Goal: Information Seeking & Learning: Learn about a topic

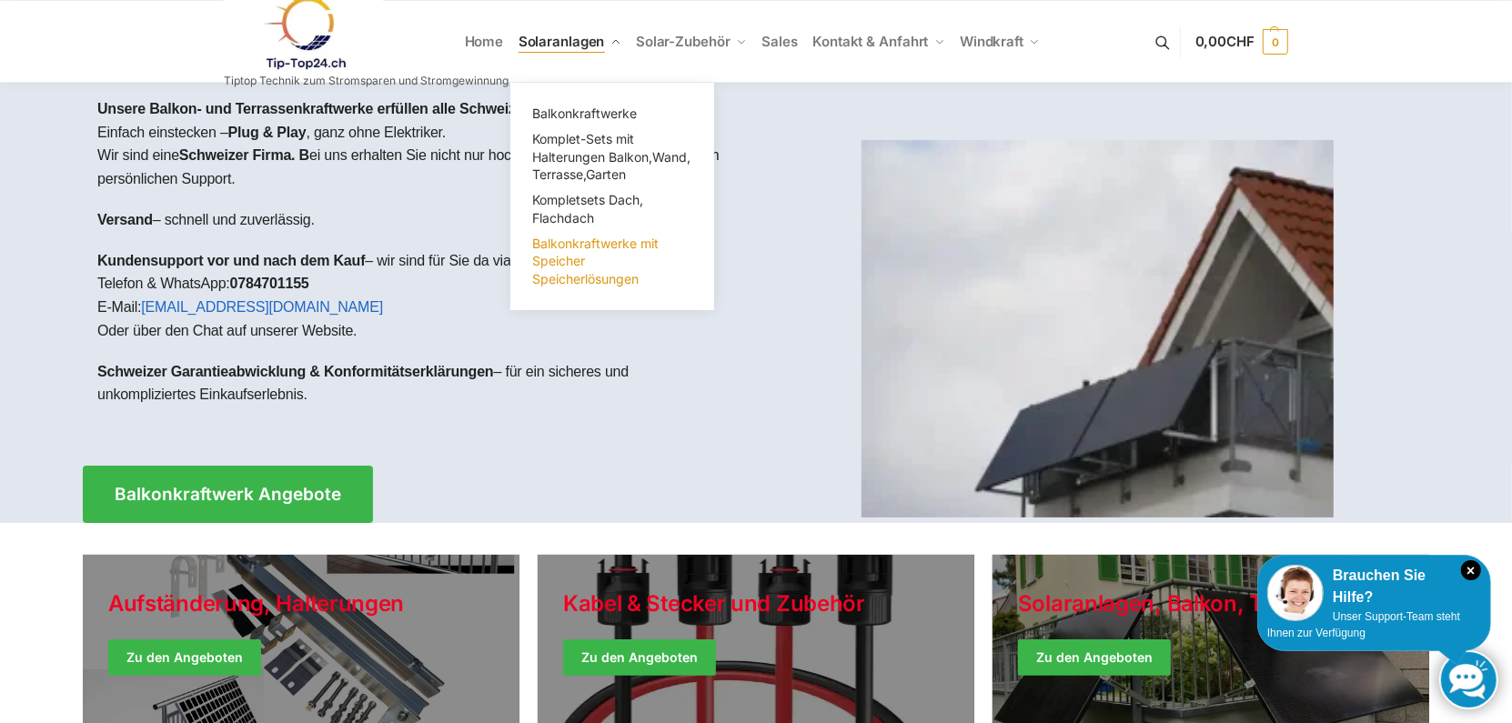
click at [608, 250] on link "Balkonkraftwerke mit Speicher Speicherlösungen" at bounding box center [612, 261] width 182 height 61
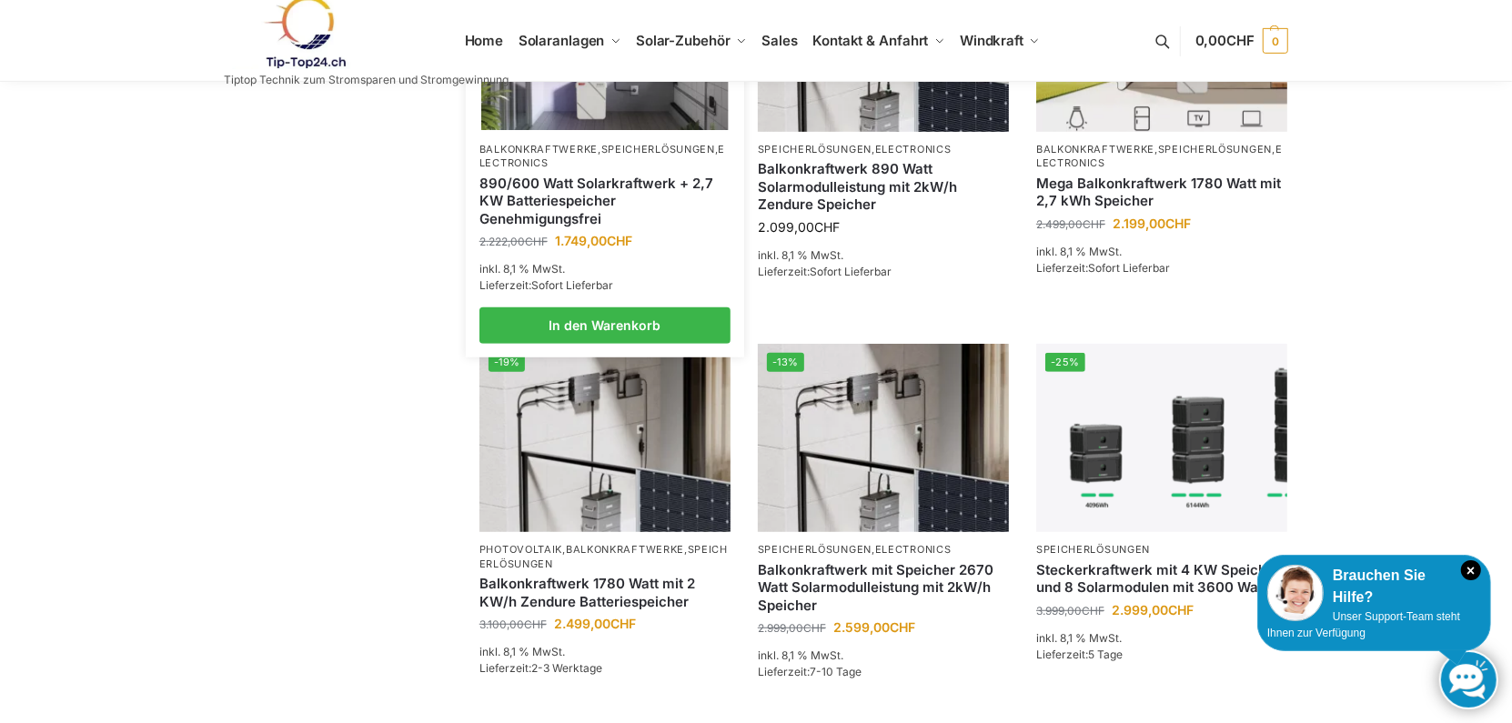
scroll to position [728, 0]
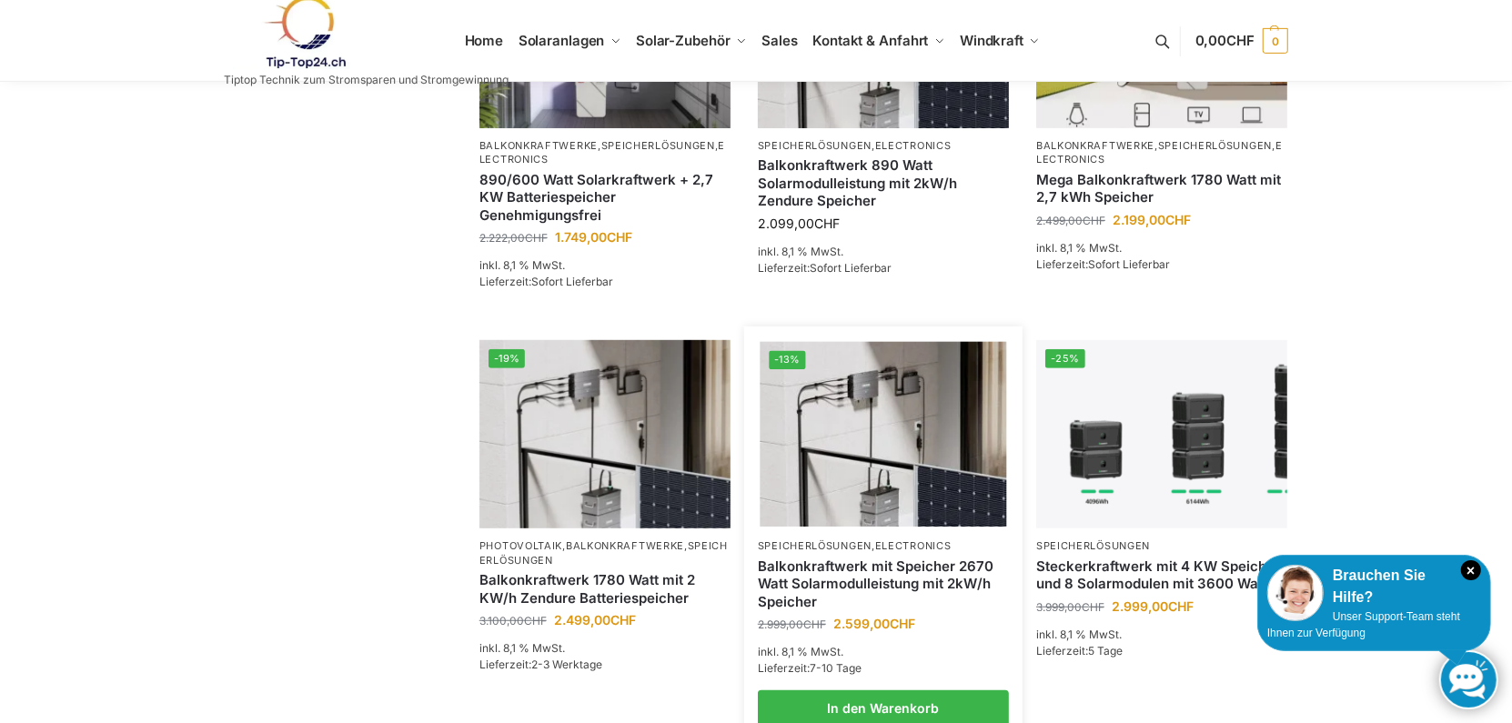
click at [880, 569] on link "Balkonkraftwerk mit Speicher 2670 Watt Solarmodulleistung mit 2kW/h Speicher" at bounding box center [883, 585] width 251 height 54
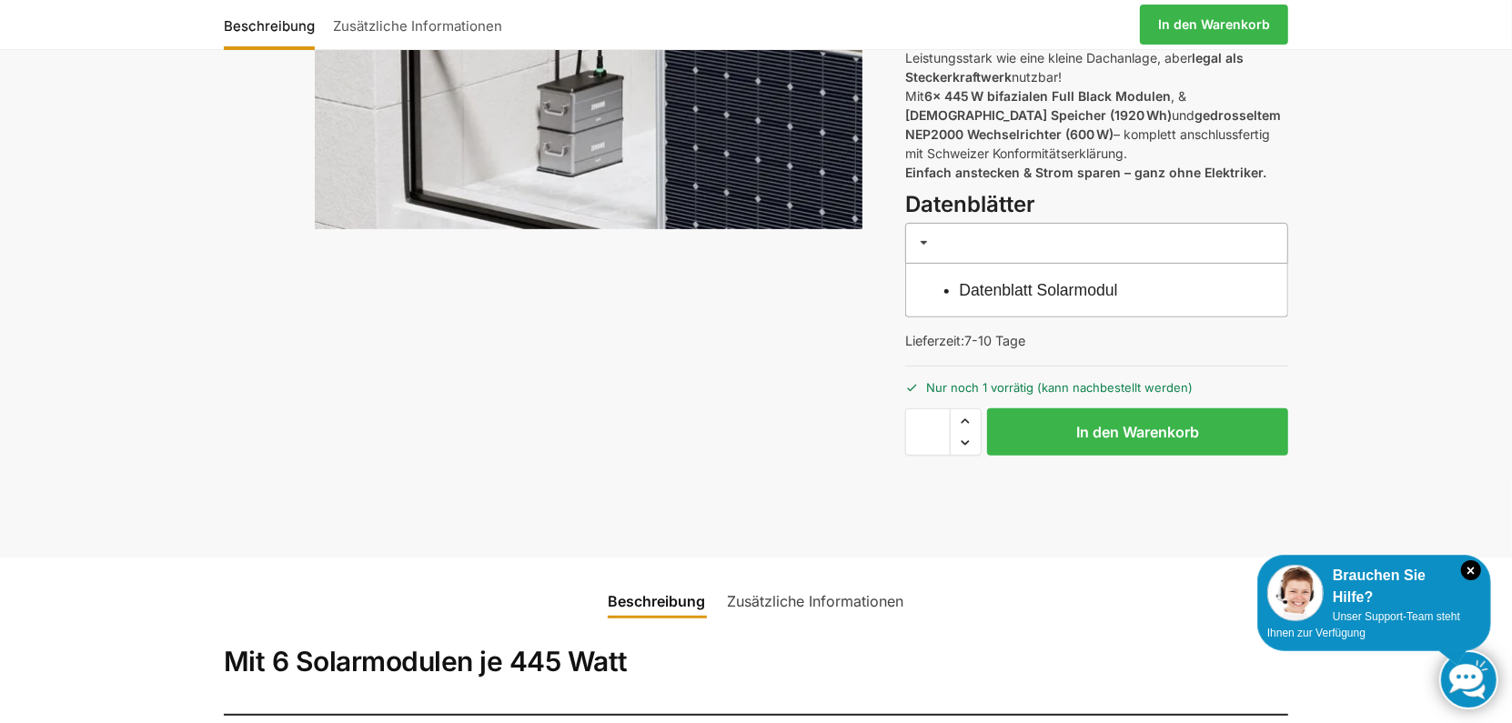
scroll to position [455, 0]
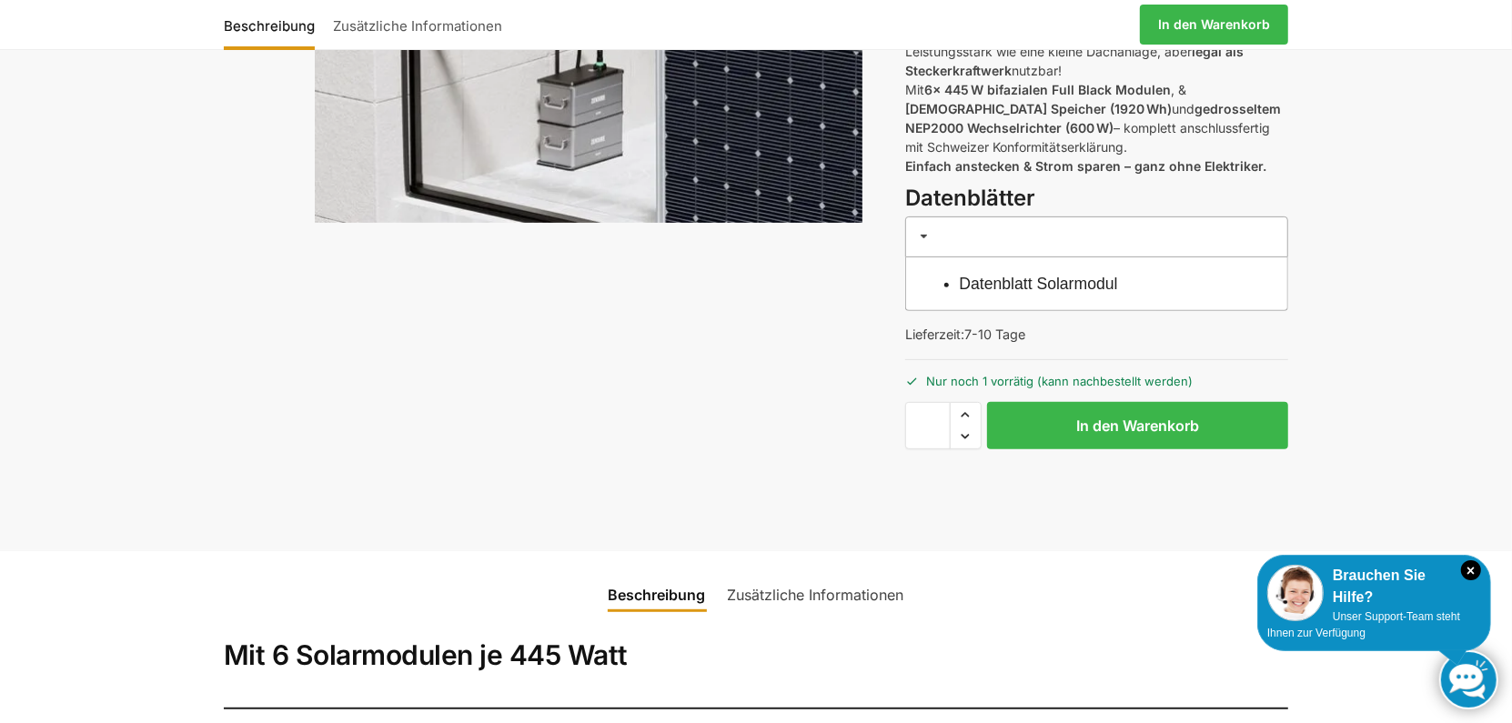
click at [975, 286] on link "Datenblatt Solarmodul" at bounding box center [1039, 284] width 158 height 18
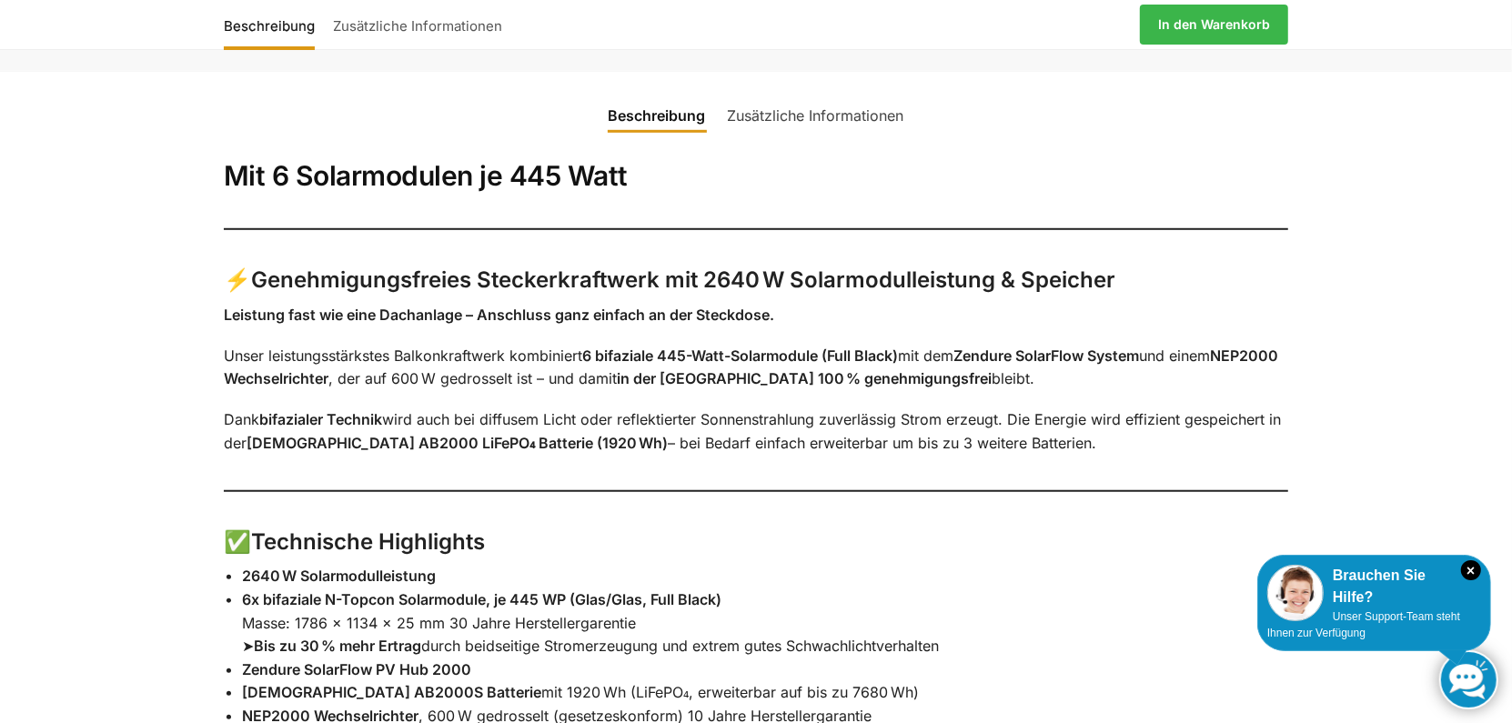
scroll to position [763, 0]
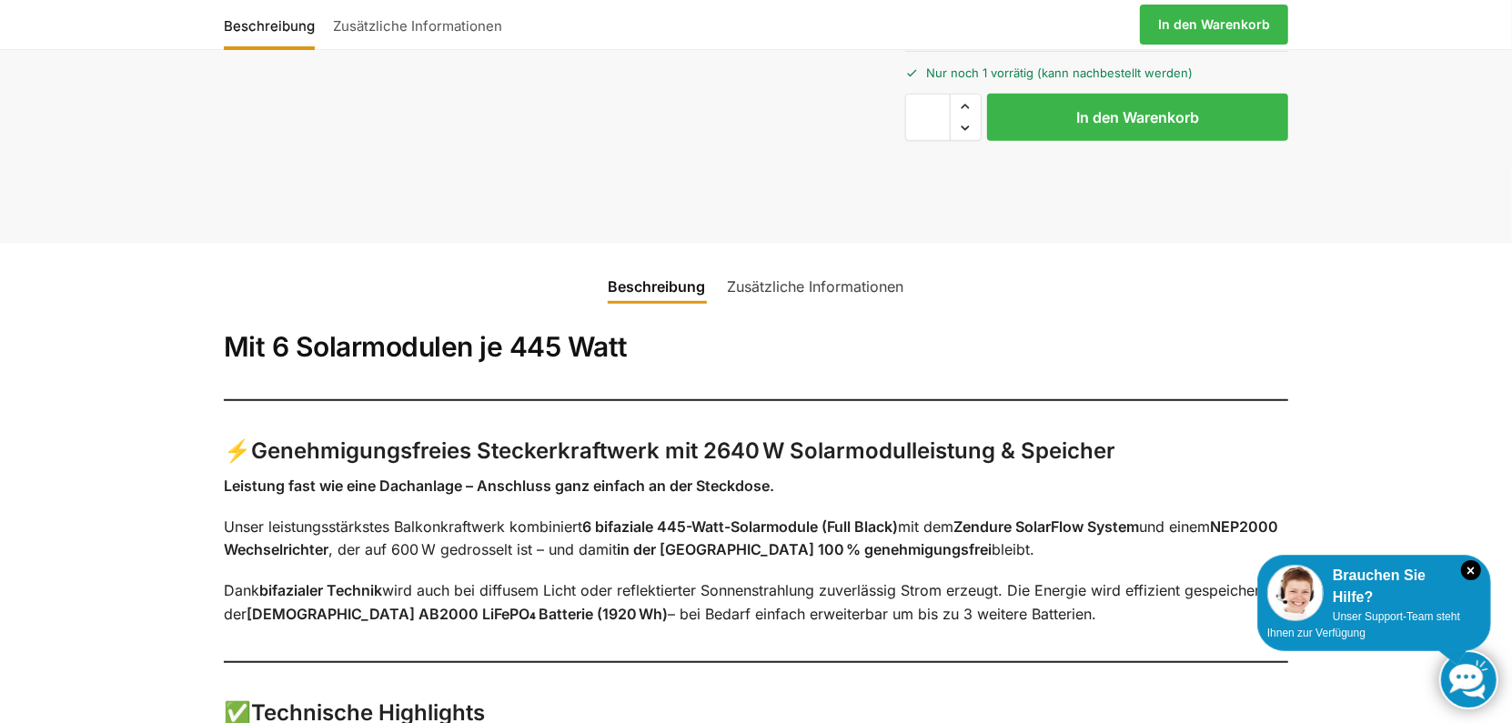
click at [831, 288] on link "Zusätzliche Informationen" at bounding box center [816, 287] width 198 height 44
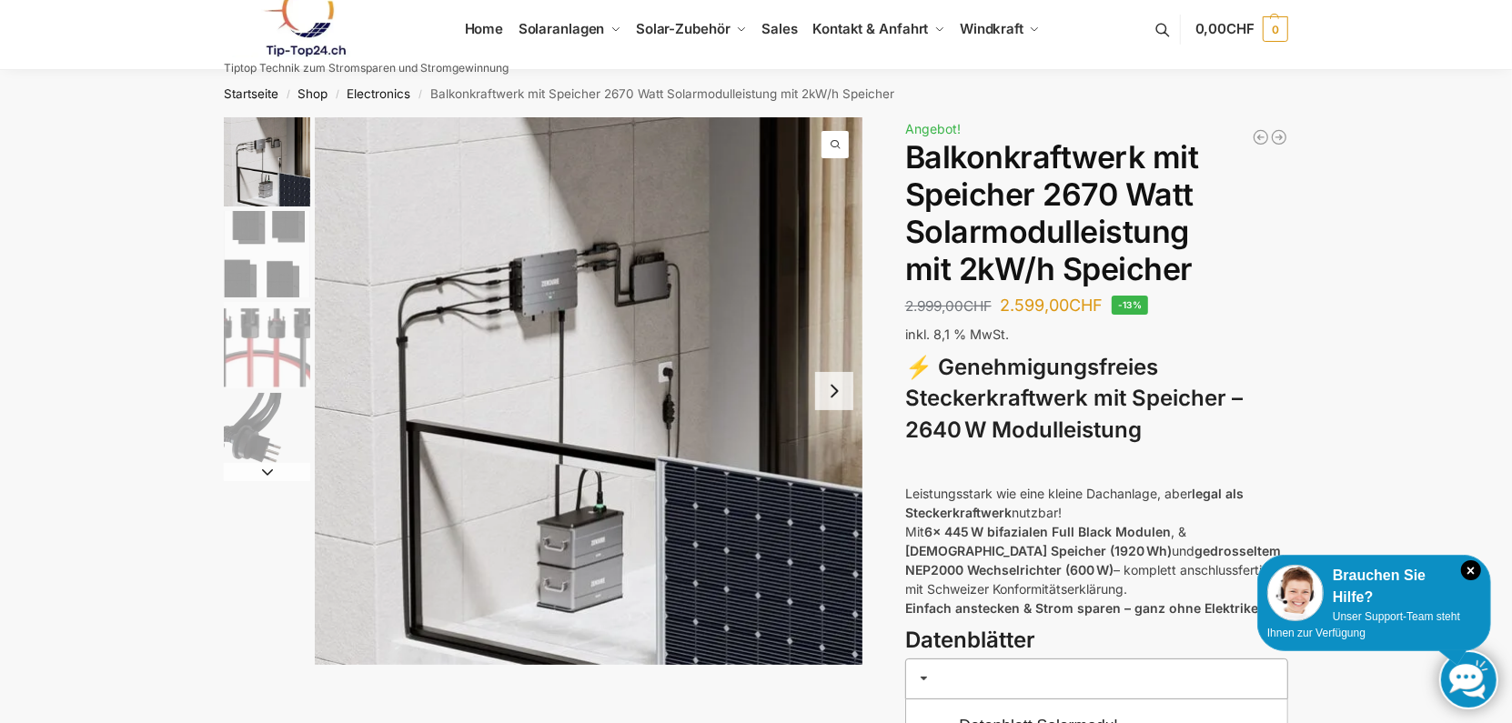
scroll to position [0, 0]
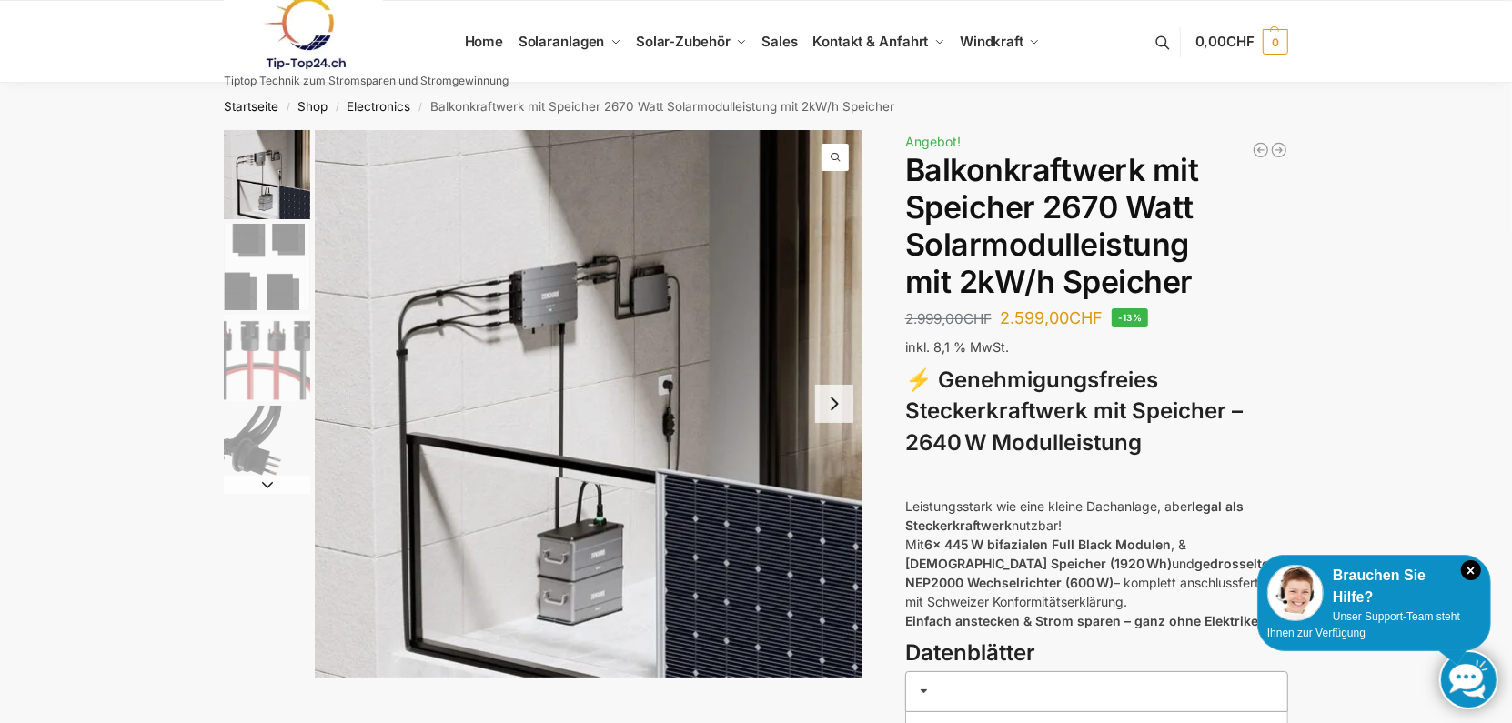
click at [276, 349] on img "3 / 4" at bounding box center [267, 358] width 86 height 86
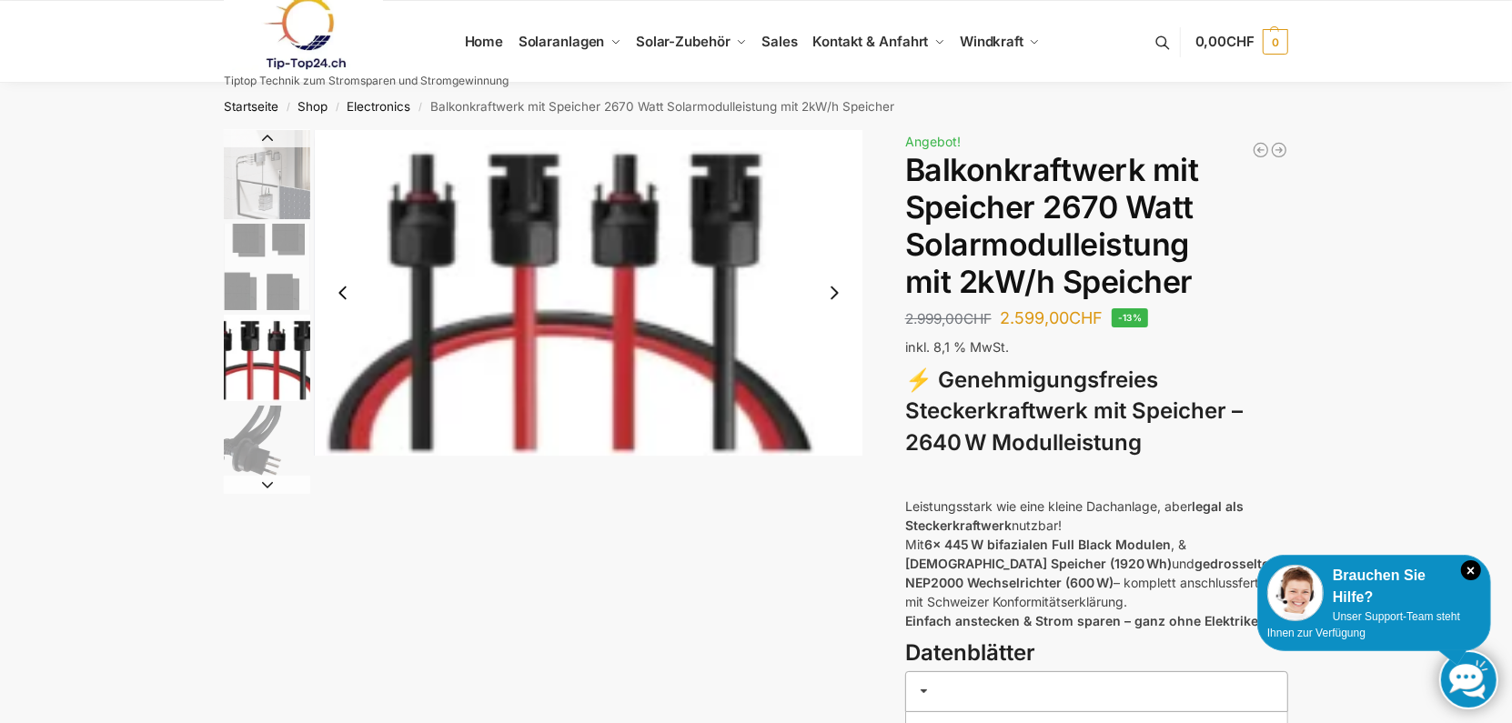
click at [466, 258] on img "3 / 4" at bounding box center [589, 293] width 548 height 326
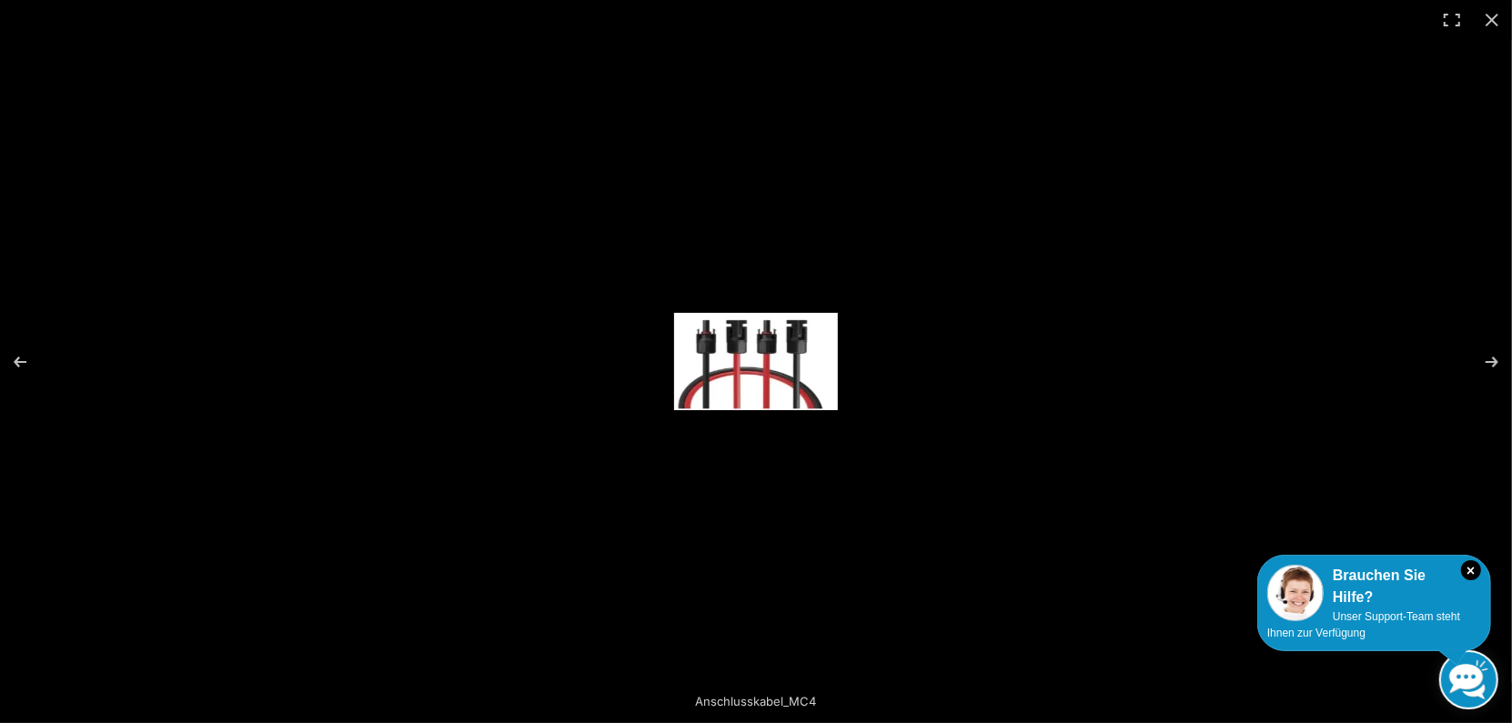
click at [783, 378] on img at bounding box center [756, 361] width 164 height 97
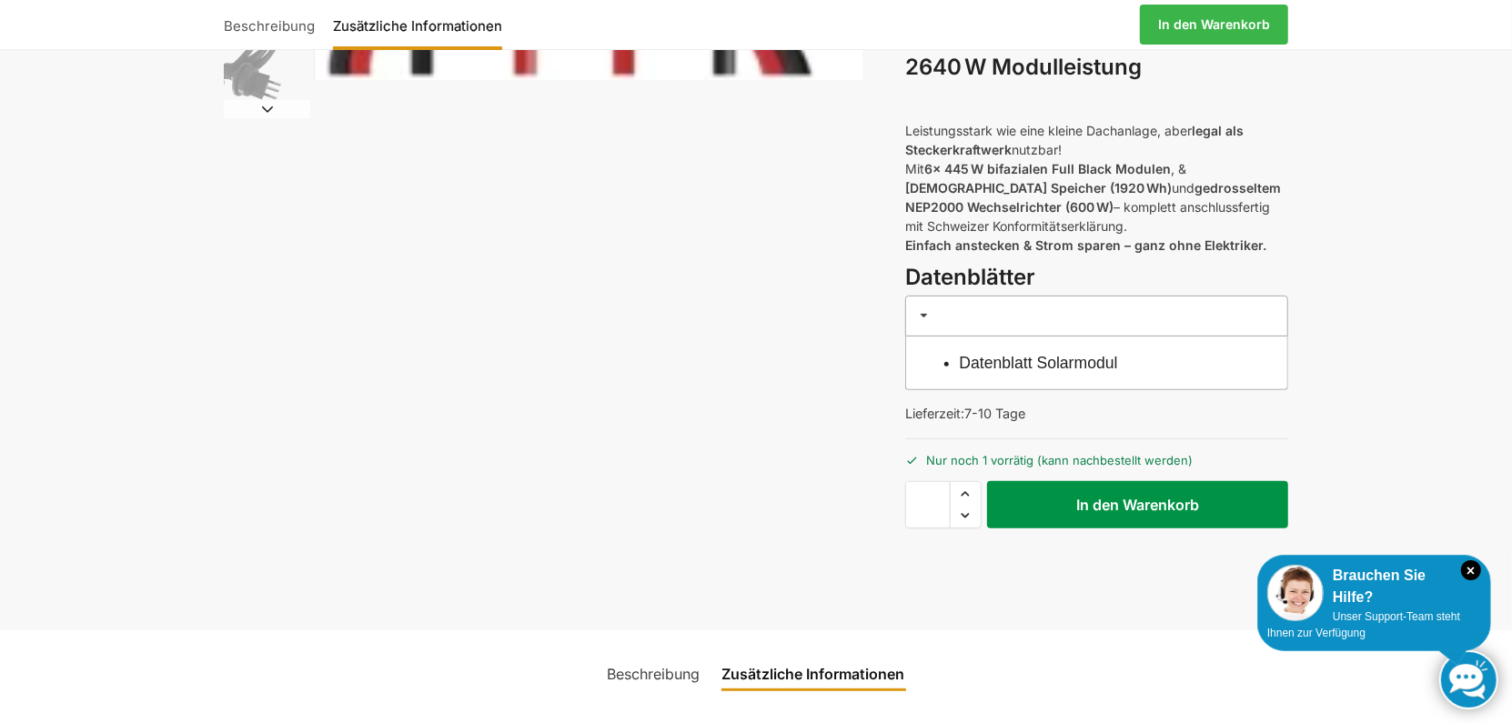
scroll to position [364, 0]
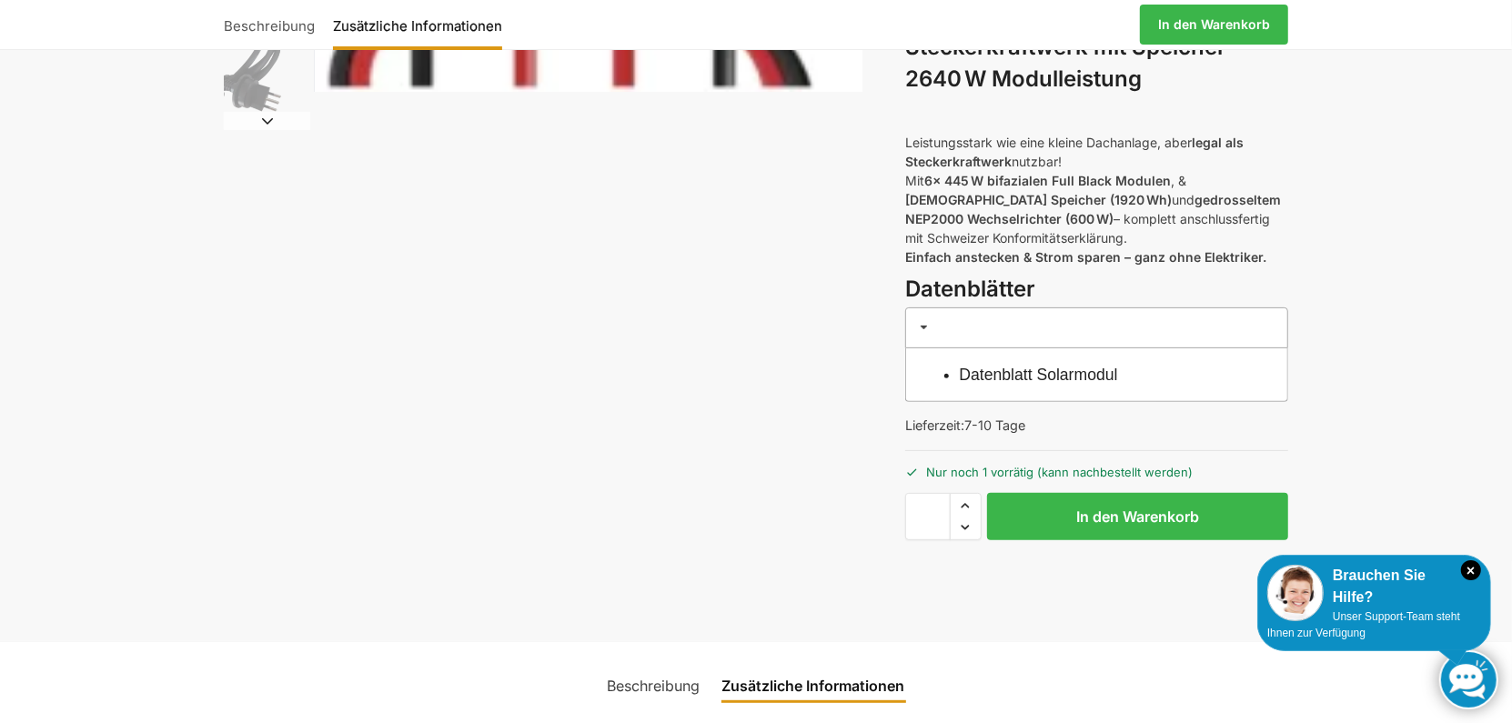
click at [1018, 376] on link "Datenblatt Solarmodul" at bounding box center [1039, 375] width 158 height 18
